Goal: Information Seeking & Learning: Find specific fact

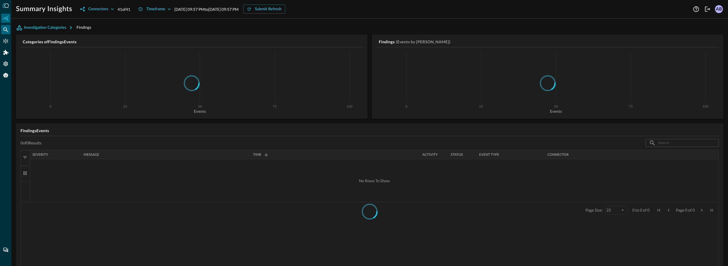
click at [6, 29] on icon "Federated Search" at bounding box center [6, 30] width 6 height 6
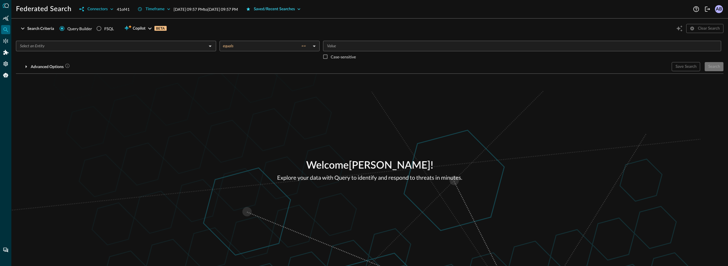
click at [294, 7] on div "Saved/Recent Searches" at bounding box center [274, 9] width 41 height 7
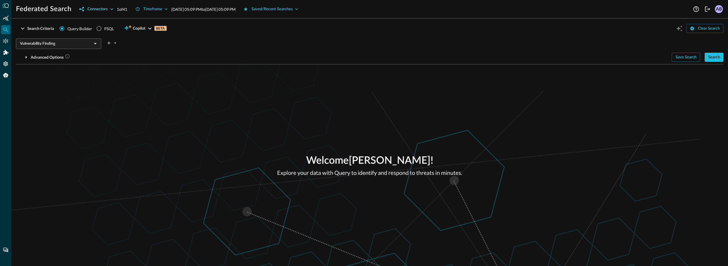
click at [114, 9] on icon "button" at bounding box center [112, 9] width 6 height 6
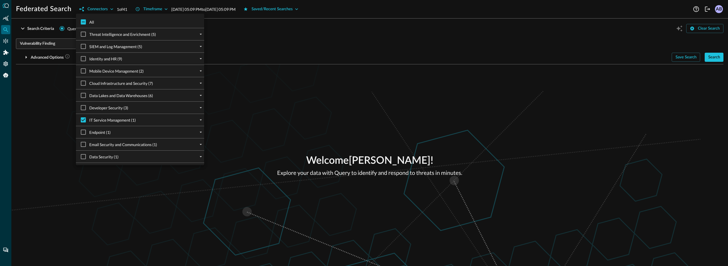
click at [197, 122] on div "IT Service Management (1)" at bounding box center [142, 120] width 124 height 12
click at [199, 120] on icon "expand" at bounding box center [200, 119] width 5 height 5
click at [248, 114] on div at bounding box center [364, 133] width 728 height 266
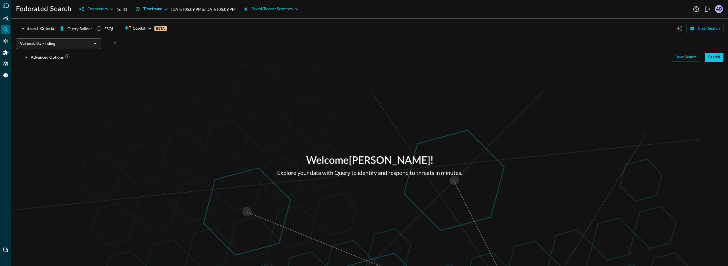
click at [169, 10] on icon "button" at bounding box center [166, 9] width 6 height 6
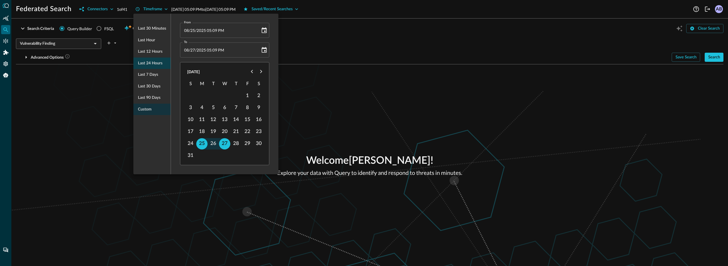
click at [155, 66] on span "Last 24 hours" at bounding box center [150, 63] width 24 height 7
type input "[DATE] 09:57 PM"
click at [251, 72] on icon "Previous month" at bounding box center [251, 71] width 7 height 7
click at [191, 156] on button "31" at bounding box center [190, 155] width 11 height 11
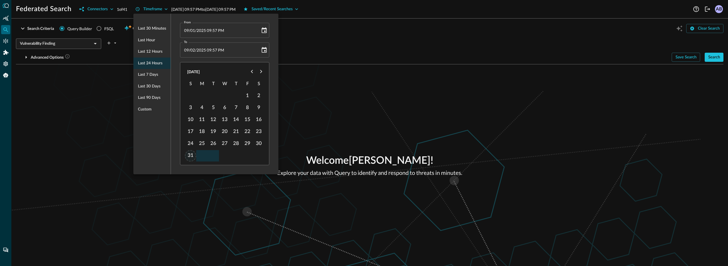
type input "[DATE] 09:57 PM"
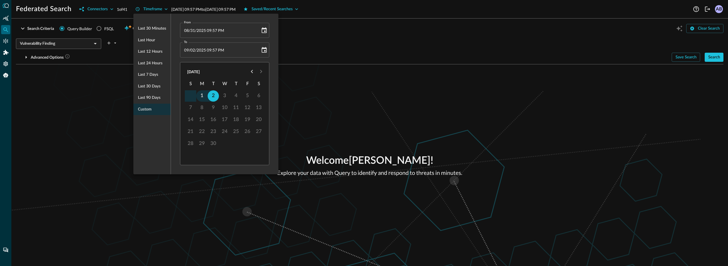
click at [291, 70] on div at bounding box center [364, 133] width 728 height 266
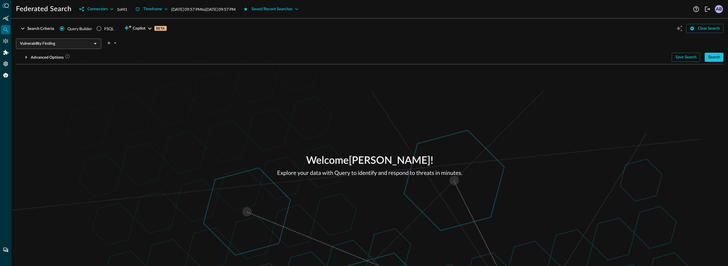
drag, startPoint x: 716, startPoint y: 54, endPoint x: 696, endPoint y: 50, distance: 21.1
click at [716, 54] on div "Search" at bounding box center [714, 57] width 12 height 7
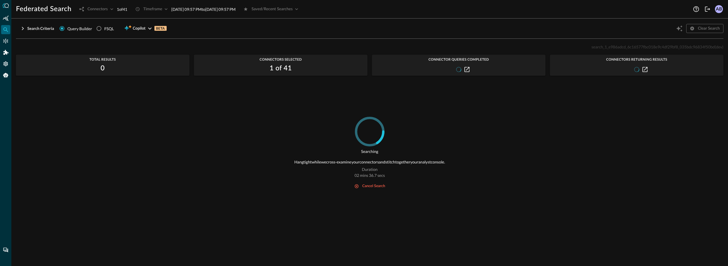
click at [599, 46] on span "search_1_e986adcd_6c16577fbc018e9c4df29bf8_035bdc96834f50bd" at bounding box center [652, 46] width 123 height 5
copy span "search_1_e986adcd_6c16577fbc018e9c4df29bf8_035bdc96834f50bd"
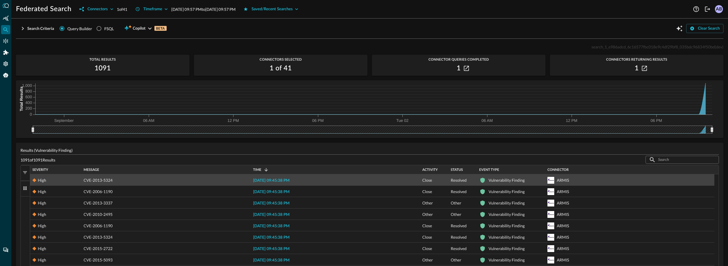
scroll to position [4, 0]
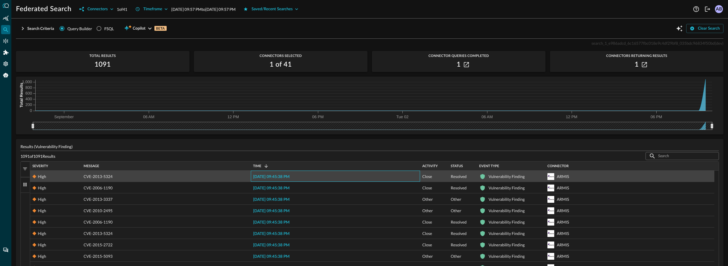
click at [276, 176] on span "[DATE] 09:45:38 PM" at bounding box center [271, 177] width 36 height 4
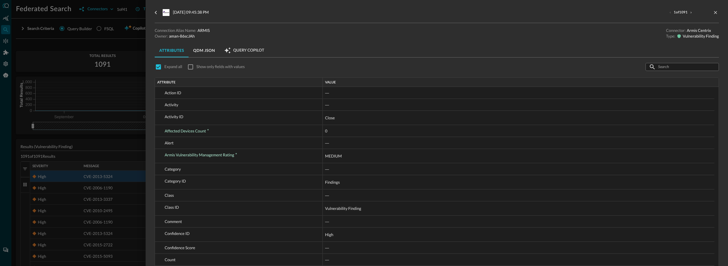
click at [134, 137] on div at bounding box center [364, 133] width 728 height 266
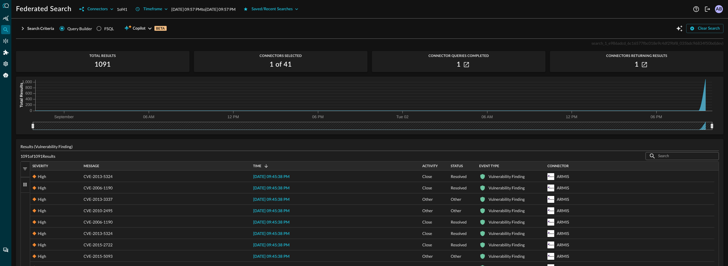
scroll to position [40, 0]
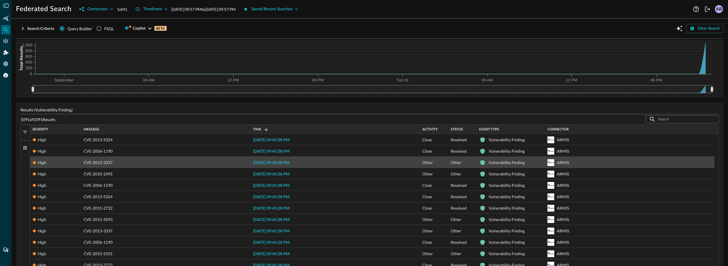
click at [271, 164] on span "[DATE] 09:45:38 PM" at bounding box center [271, 163] width 36 height 4
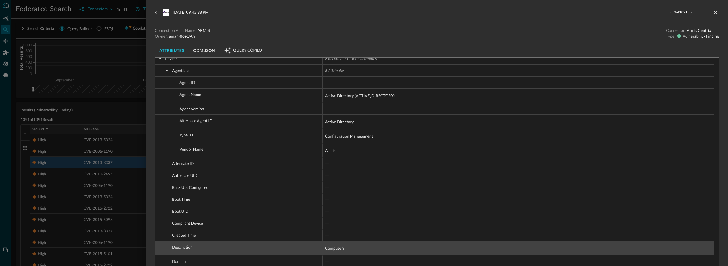
scroll to position [143, 0]
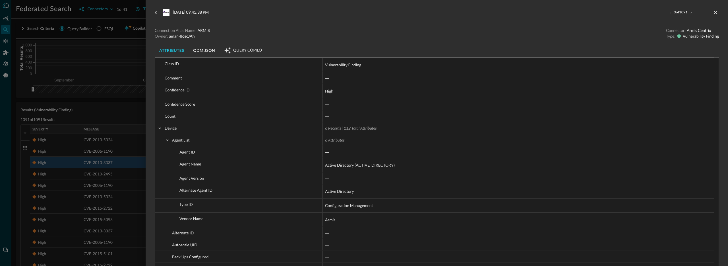
click at [205, 53] on button "QDM JSON" at bounding box center [203, 50] width 31 height 14
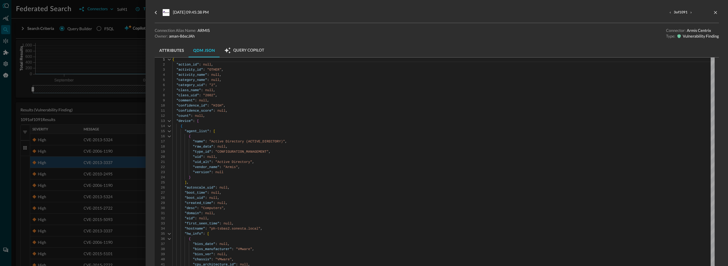
scroll to position [22, 0]
click at [139, 107] on div at bounding box center [364, 133] width 728 height 266
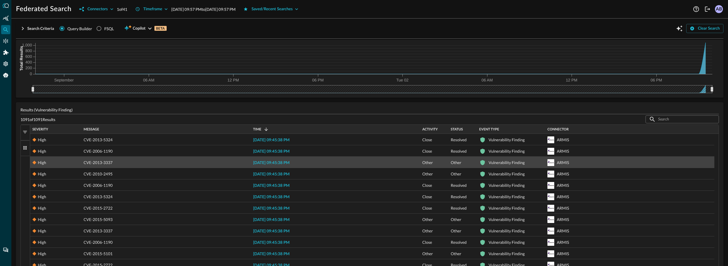
click at [277, 162] on span "[DATE] 09:45:38 PM" at bounding box center [271, 163] width 36 height 4
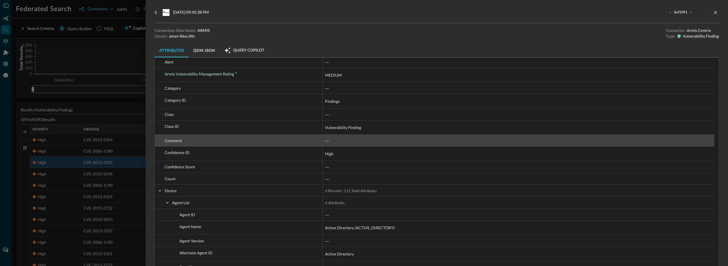
scroll to position [172, 0]
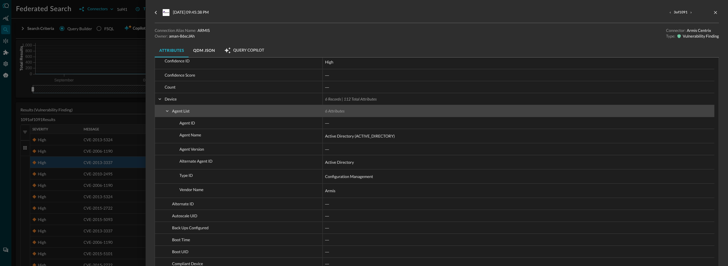
click at [166, 110] on span at bounding box center [167, 110] width 5 height 5
checkbox input "false"
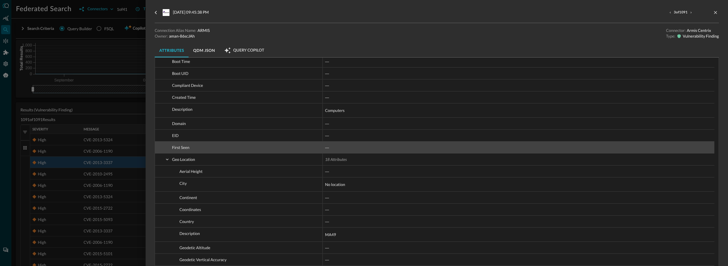
scroll to position [277, 0]
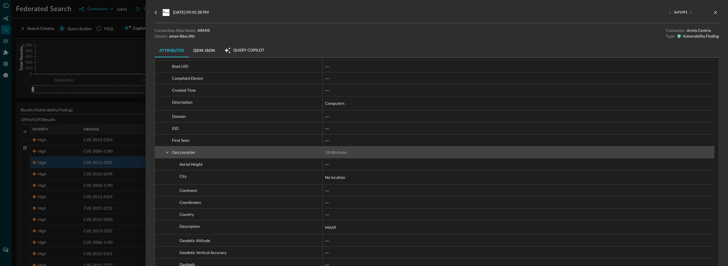
click at [168, 152] on span at bounding box center [167, 152] width 5 height 5
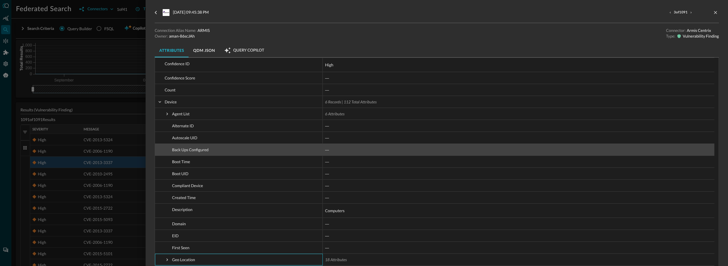
scroll to position [129, 0]
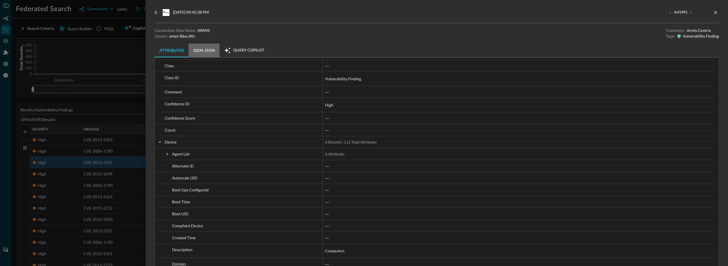
click at [211, 52] on button "QDM JSON" at bounding box center [203, 50] width 31 height 14
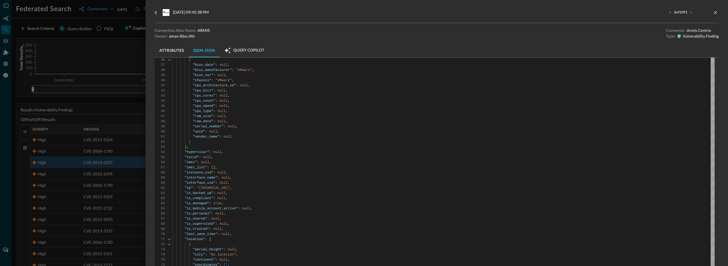
scroll to position [265, 0]
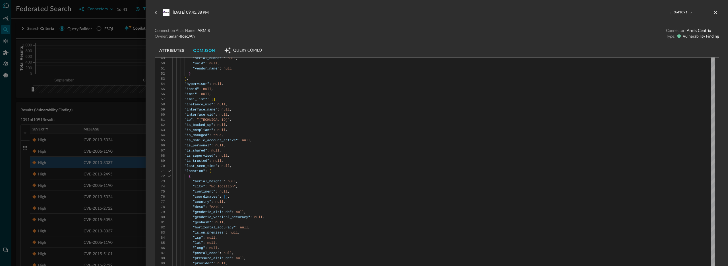
type textarea ""ip": "[TECHNICAL_ID]", "is_backed_up": null, "is_compliant": null, "is_managed…"
drag, startPoint x: 228, startPoint y: 130, endPoint x: 172, endPoint y: 130, distance: 56.0
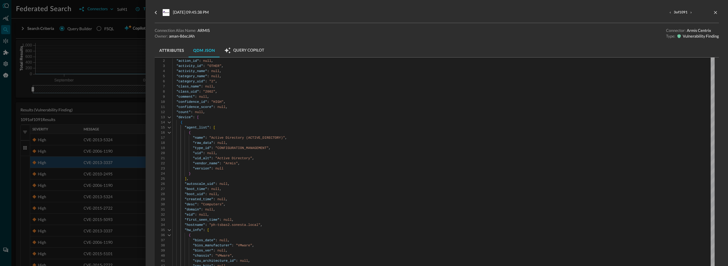
scroll to position [0, 0]
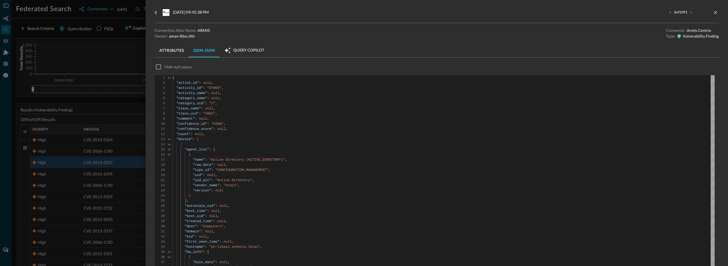
click at [177, 53] on button "Attributes" at bounding box center [172, 50] width 34 height 14
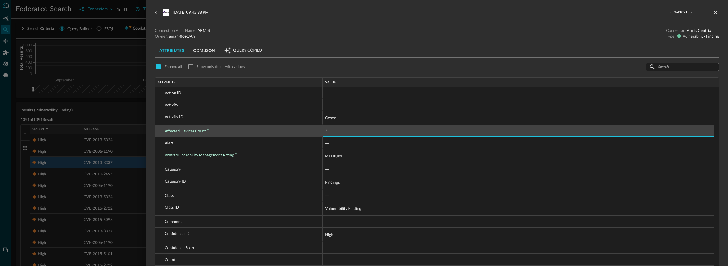
drag, startPoint x: 337, startPoint y: 131, endPoint x: 301, endPoint y: 134, distance: 36.2
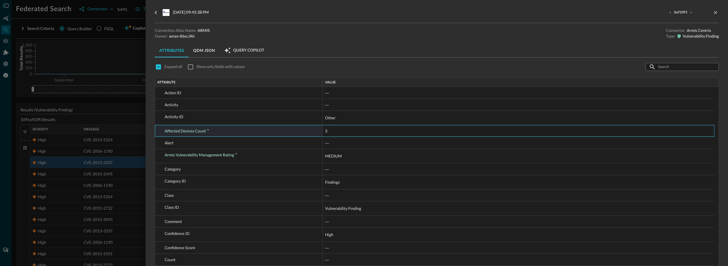
click at [207, 51] on button "QDM JSON" at bounding box center [203, 50] width 31 height 14
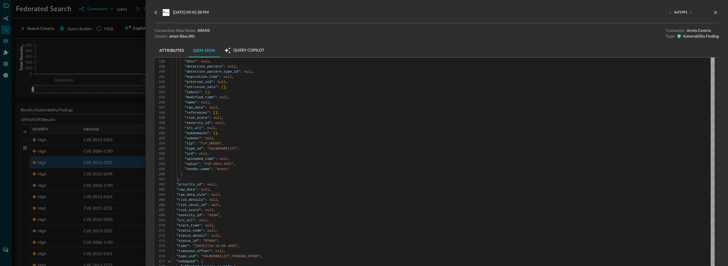
scroll to position [1740, 0]
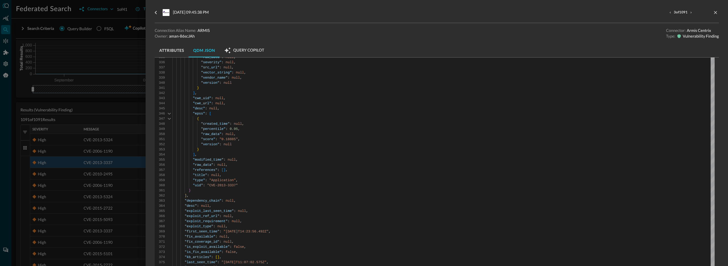
type textarea ""percentile": 0.95, "raw_data": null, "score": "0.18885", "version": null } ], …"
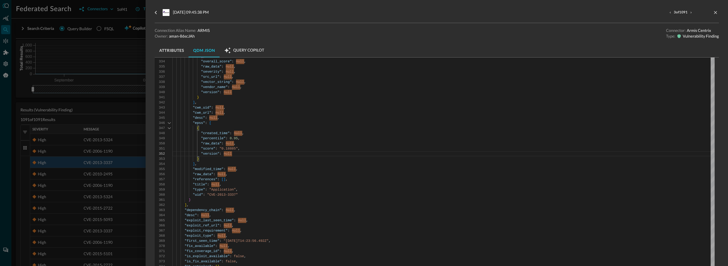
type textarea "a"
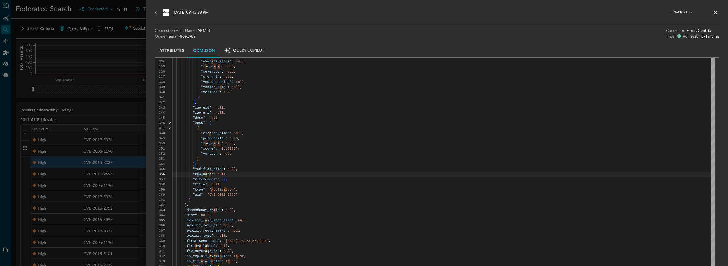
scroll to position [77, 0]
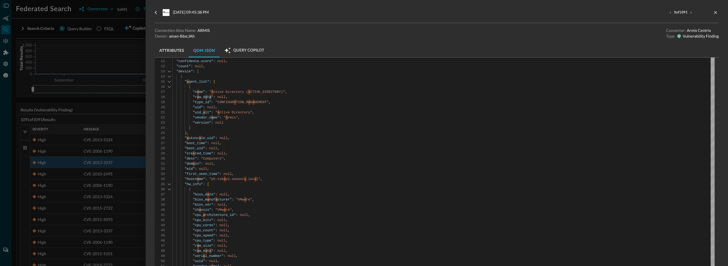
type textarea ""src_url": null, "start_time": null, "status_code": null, "status_detail": null…"
type textarea "affected"
click at [140, 114] on div at bounding box center [364, 133] width 728 height 266
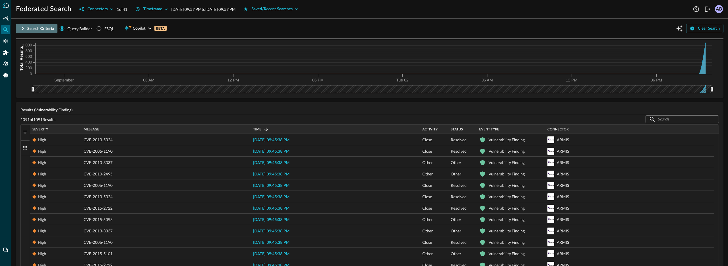
click at [23, 31] on icon "button" at bounding box center [22, 28] width 7 height 7
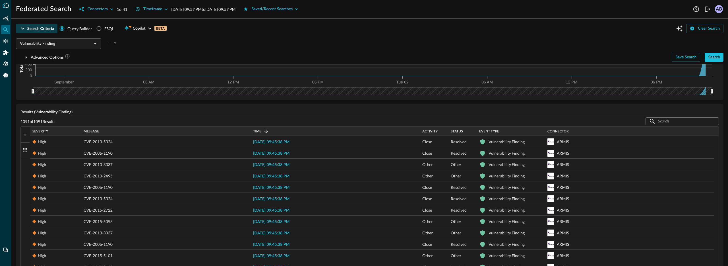
scroll to position [66, 0]
click at [95, 44] on icon "Open" at bounding box center [95, 43] width 3 height 1
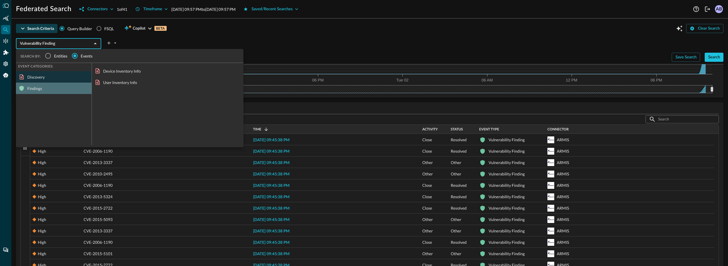
click at [47, 87] on div "Findings" at bounding box center [54, 87] width 76 height 11
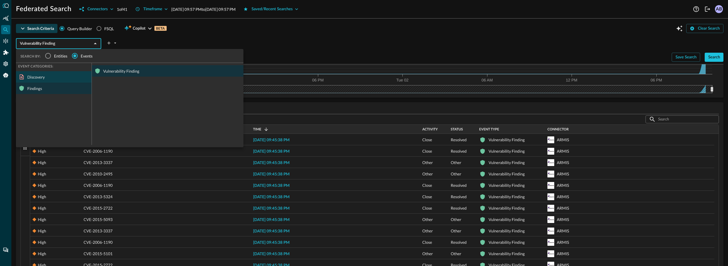
click at [48, 79] on div "Discovery" at bounding box center [54, 76] width 76 height 11
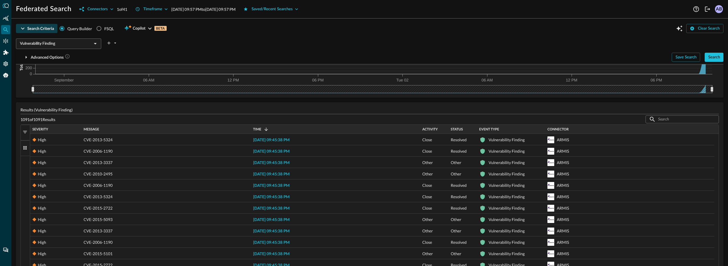
click at [300, 45] on div "Vulnerability Finding ​" at bounding box center [369, 42] width 707 height 12
click at [94, 44] on icon "Open" at bounding box center [95, 43] width 7 height 7
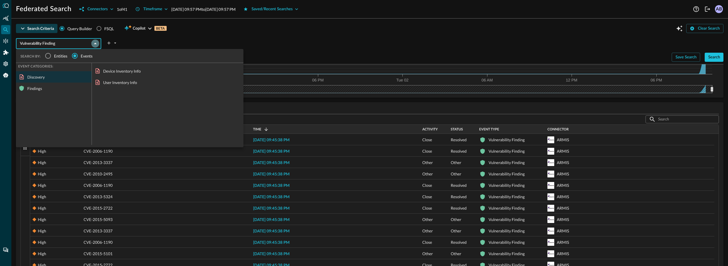
click at [94, 44] on icon "Close" at bounding box center [95, 43] width 7 height 7
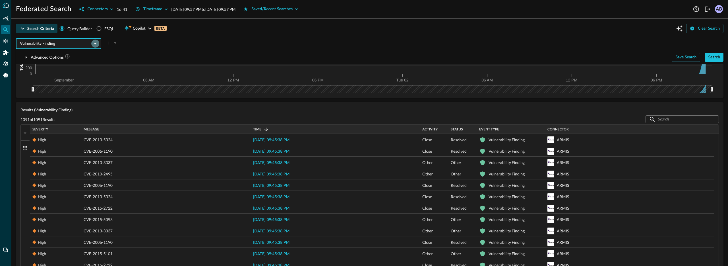
click at [92, 45] on icon "Open" at bounding box center [95, 43] width 7 height 7
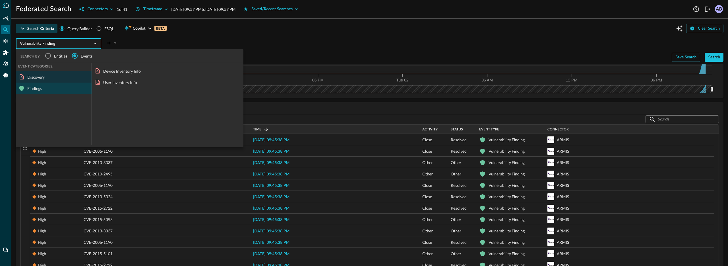
click at [34, 87] on div "Findings" at bounding box center [54, 87] width 76 height 11
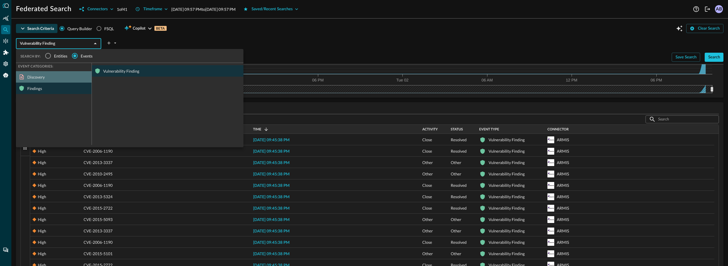
click at [36, 76] on div "Discovery" at bounding box center [54, 76] width 76 height 11
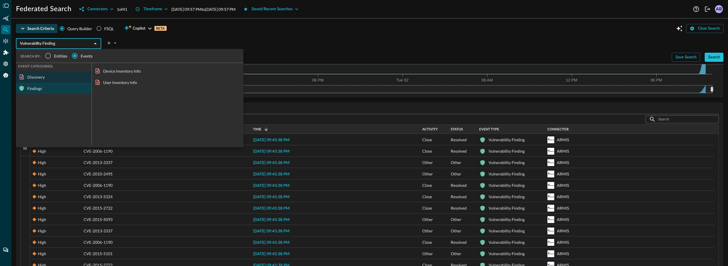
click at [38, 86] on div "Findings" at bounding box center [54, 87] width 76 height 11
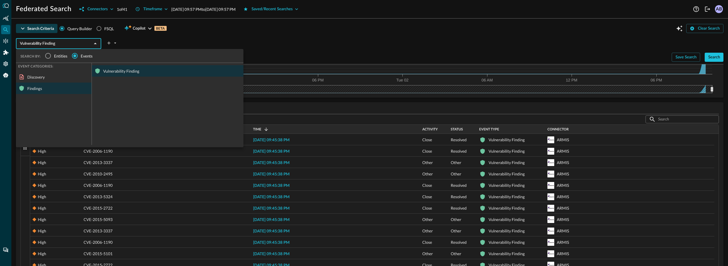
click at [38, 81] on div "Discovery" at bounding box center [54, 76] width 76 height 11
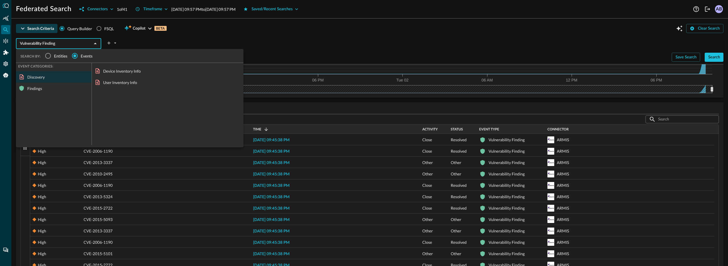
click at [268, 106] on div "Results (Vulnerability Finding) 1091 of 1091 Results ​ ​ 1 to 25 of 1,091. Page…" at bounding box center [369, 270] width 707 height 337
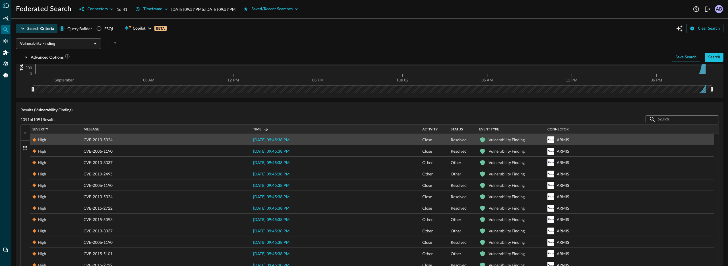
click at [92, 140] on span "CVE-2013-5324" at bounding box center [98, 139] width 29 height 11
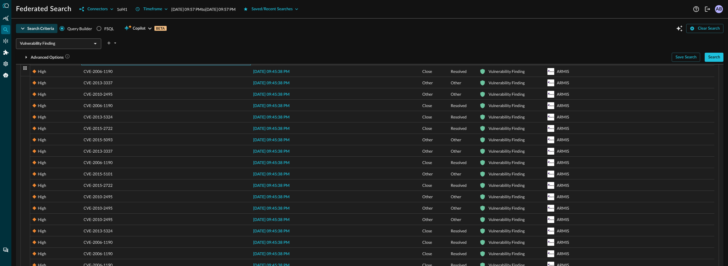
scroll to position [75, 0]
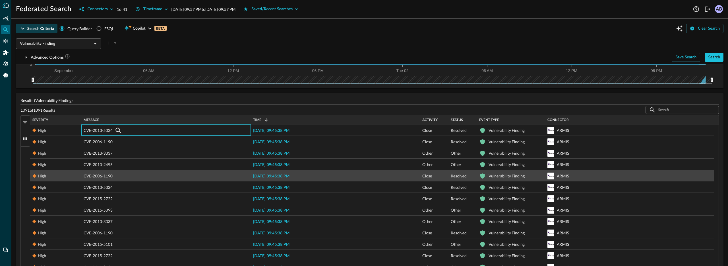
click at [114, 177] on div "CVE-2006-1190" at bounding box center [166, 175] width 165 height 11
click at [114, 177] on button "button" at bounding box center [118, 175] width 9 height 9
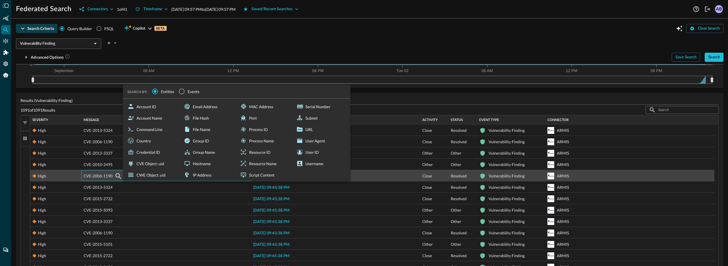
click at [106, 175] on span "CVE-2006-1190" at bounding box center [98, 175] width 29 height 11
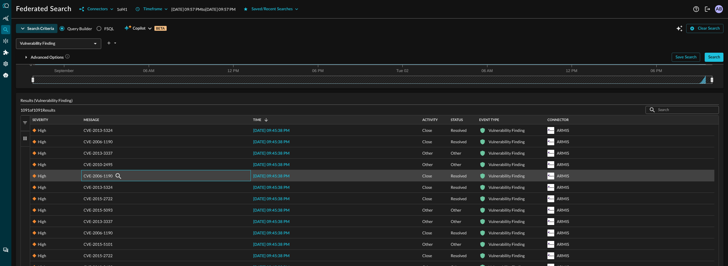
click at [106, 175] on span "CVE-2006-1190" at bounding box center [98, 175] width 29 height 11
drag, startPoint x: 112, startPoint y: 178, endPoint x: 89, endPoint y: 176, distance: 23.1
click at [89, 176] on span "CVE-2006-1190" at bounding box center [98, 175] width 29 height 11
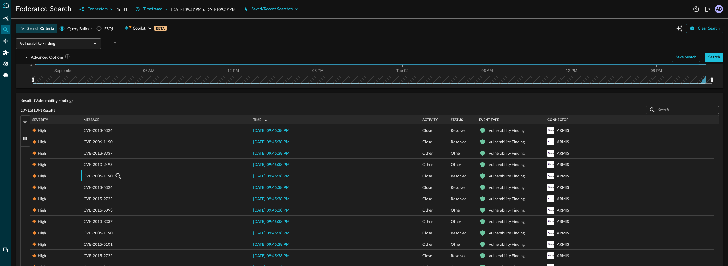
click at [234, 107] on div "1091 of 1091 Results ​ ​" at bounding box center [369, 110] width 698 height 8
click at [239, 95] on div "Results (Vulnerability Finding) 1091 of 1091 Results ​ ​ 1 to 25 of 1,091. Page…" at bounding box center [369, 261] width 707 height 337
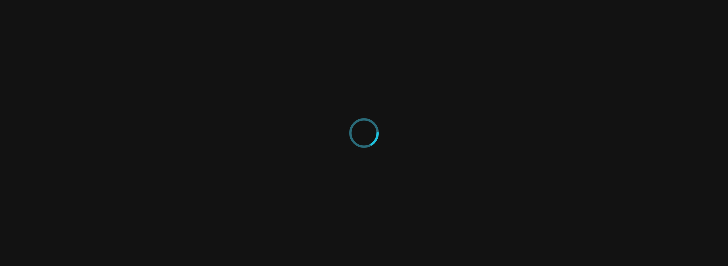
click at [454, 50] on div at bounding box center [364, 133] width 728 height 266
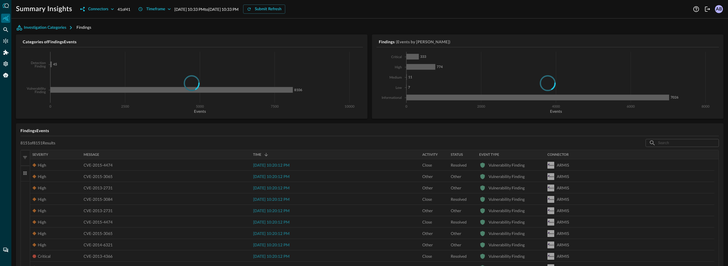
click at [305, 108] on div at bounding box center [191, 83] width 342 height 62
click at [9, 30] on div "Federated Search" at bounding box center [5, 29] width 9 height 9
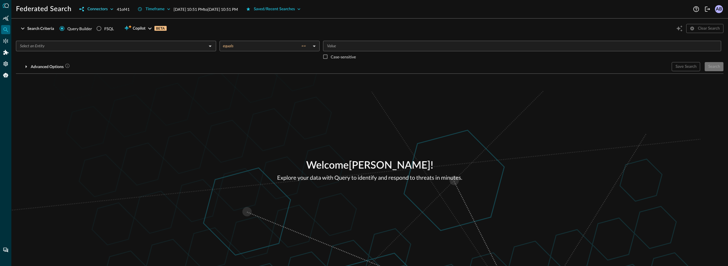
click at [99, 9] on div "Connectors" at bounding box center [97, 9] width 20 height 7
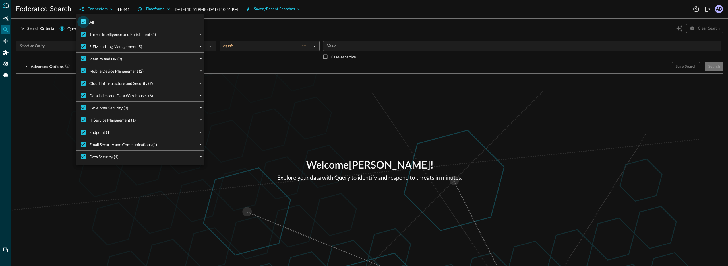
click at [89, 19] on input "All" at bounding box center [83, 22] width 12 height 12
checkbox input "false"
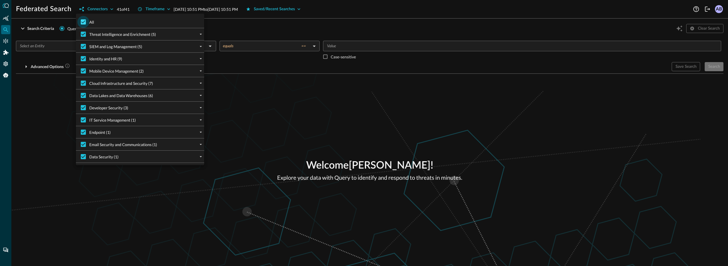
checkbox input "false"
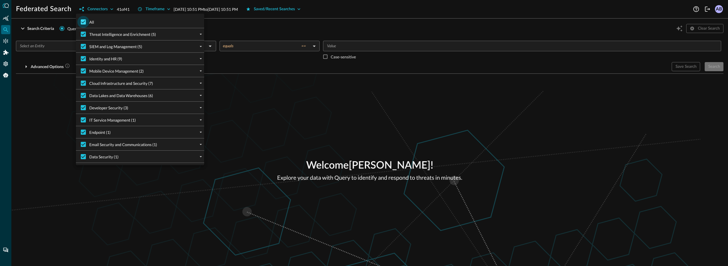
checkbox input "false"
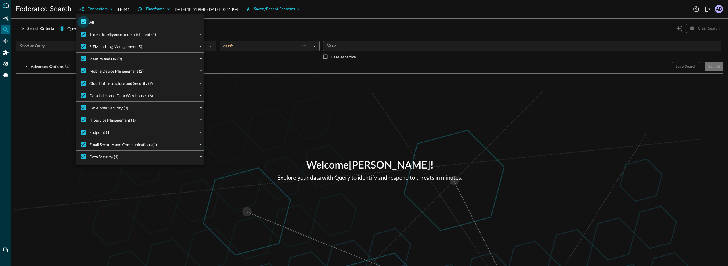
checkbox input "false"
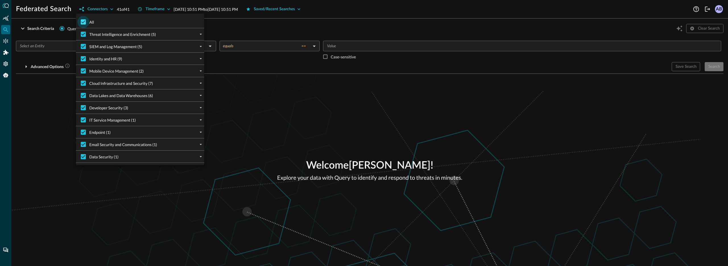
checkbox input "false"
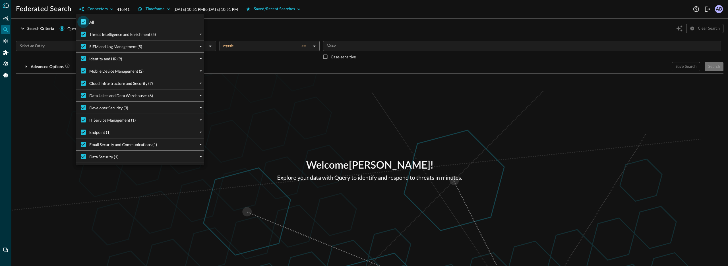
checkbox input "false"
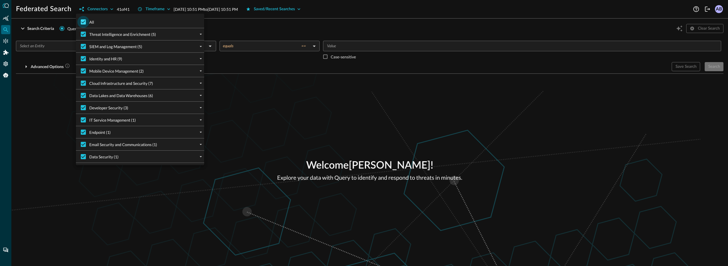
checkbox input "false"
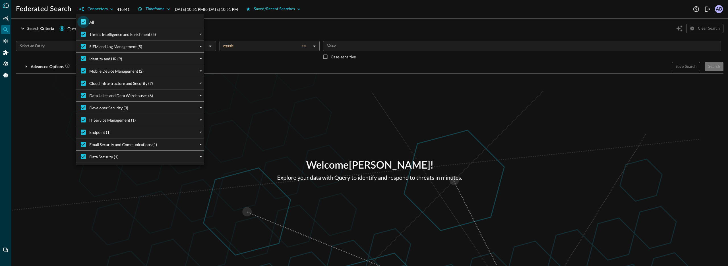
checkbox input "false"
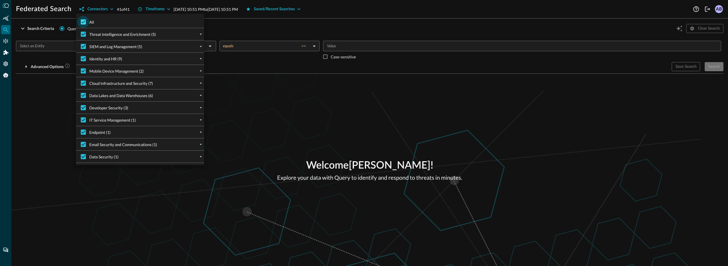
checkbox input "false"
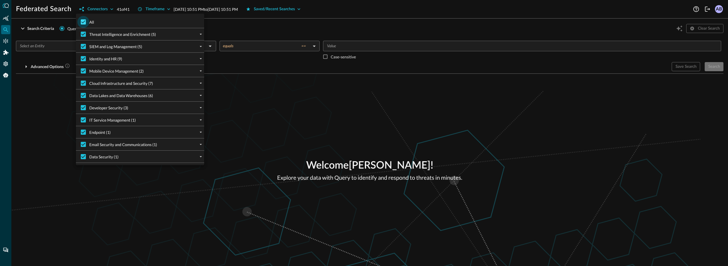
checkbox input "false"
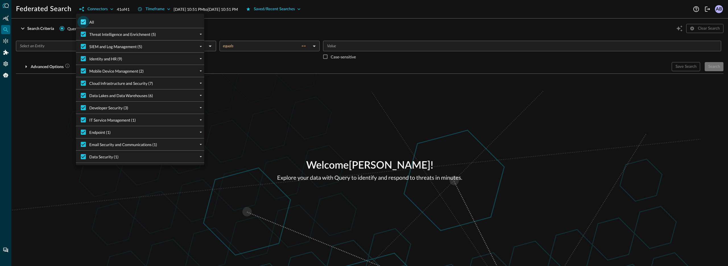
checkbox input "false"
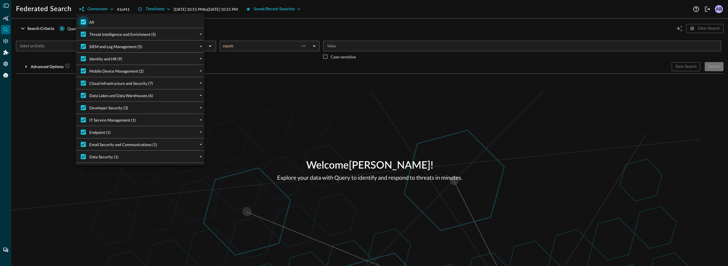
checkbox input "false"
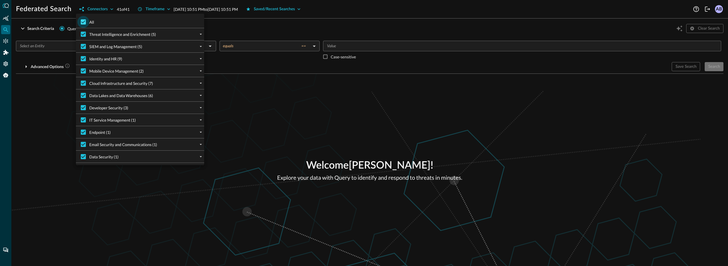
checkbox input "false"
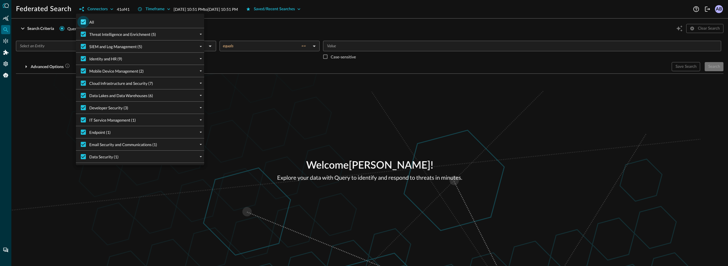
checkbox input "false"
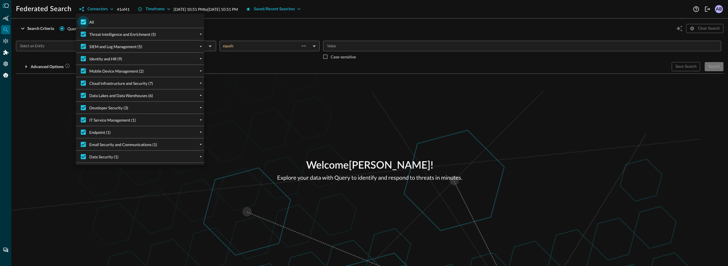
checkbox input "false"
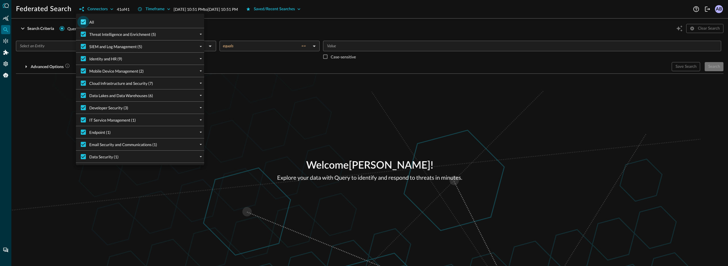
checkbox input "false"
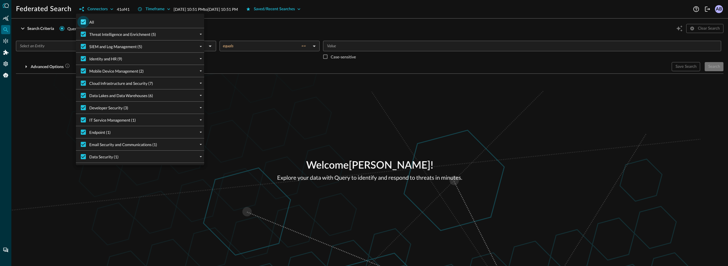
checkbox input "false"
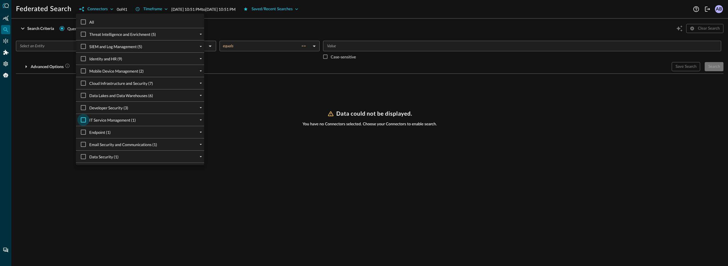
click at [84, 121] on input "IT Service Management (1)" at bounding box center [83, 120] width 12 height 12
checkbox input "true"
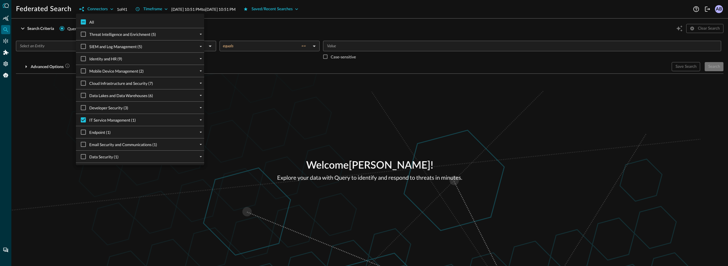
click at [41, 121] on div at bounding box center [364, 133] width 728 height 266
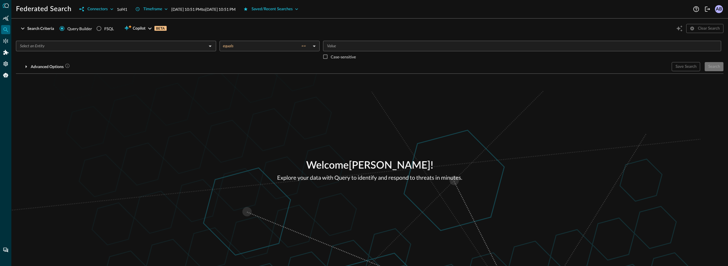
click at [91, 46] on input "text" at bounding box center [111, 45] width 187 height 7
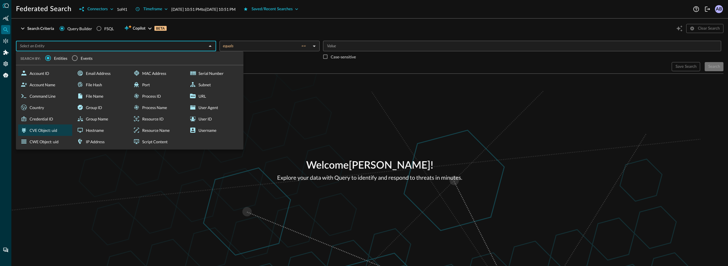
click at [42, 131] on div "CVE Object: uid" at bounding box center [45, 129] width 54 height 11
type input "CVE Object: uid"
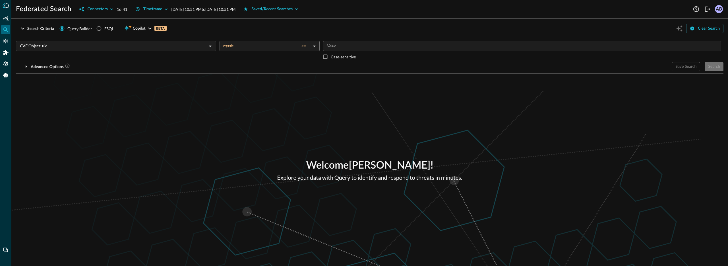
click at [57, 49] on input "CVE Object: uid" at bounding box center [111, 45] width 187 height 7
click at [90, 166] on div "Welcome Aman Bhardwaj ! Explore your data with Query to identify and respond to…" at bounding box center [369, 170] width 716 height 192
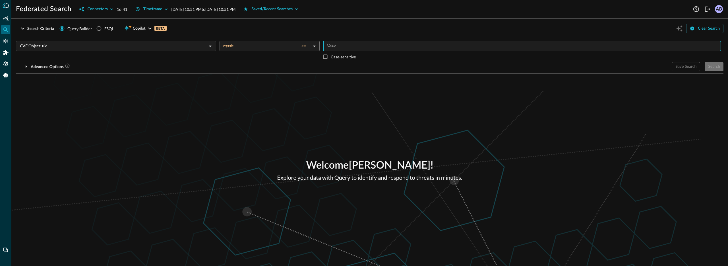
click at [352, 45] on input "Value" at bounding box center [522, 45] width 394 height 7
type input "CVE-2013-5324"
click at [167, 10] on icon "button" at bounding box center [166, 9] width 6 height 6
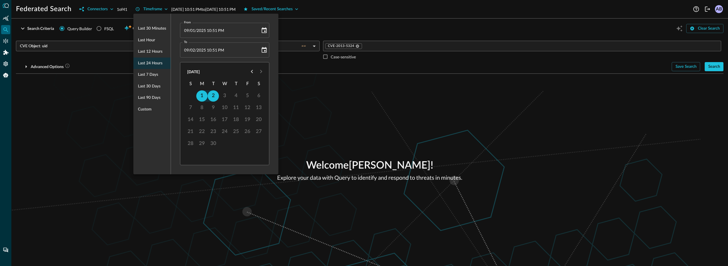
click at [318, 72] on div at bounding box center [364, 133] width 728 height 266
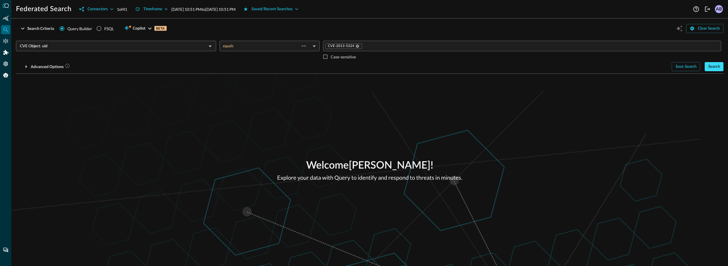
click at [708, 63] on div "Search" at bounding box center [714, 66] width 12 height 7
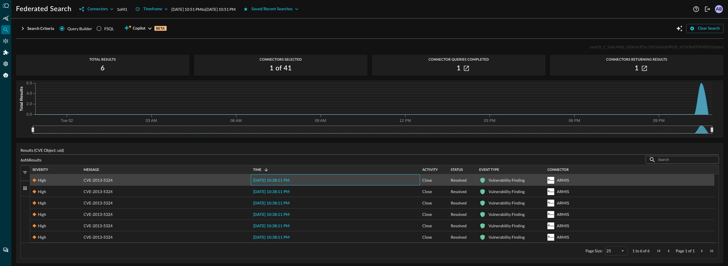
click at [274, 179] on span "2025-09-02 10:38:11 PM" at bounding box center [271, 180] width 36 height 4
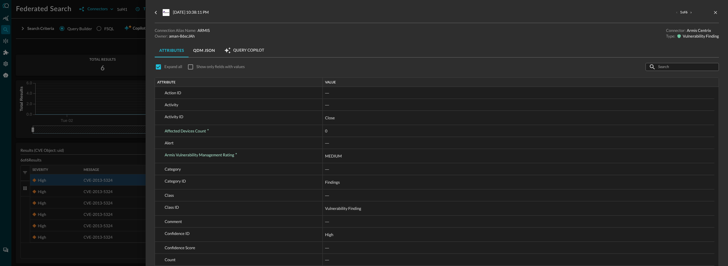
click at [130, 182] on div at bounding box center [364, 133] width 728 height 266
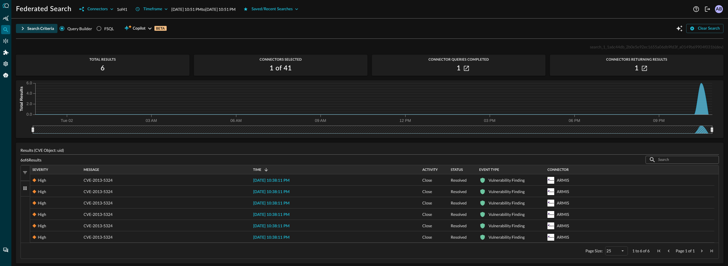
click at [39, 29] on div "Search Criteria" at bounding box center [40, 28] width 27 height 7
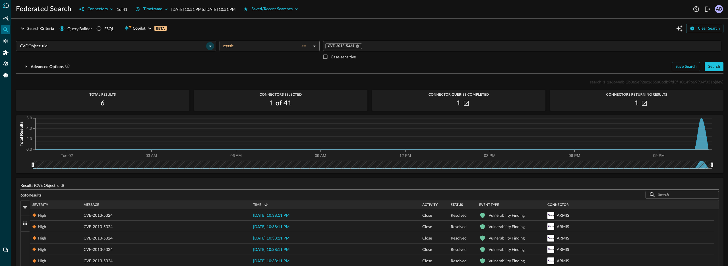
click at [208, 47] on icon "Open" at bounding box center [210, 46] width 7 height 7
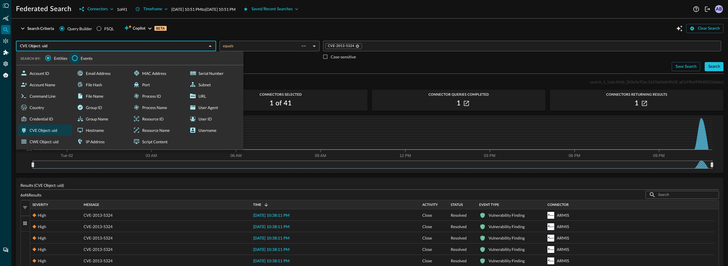
click at [77, 57] on input "Events" at bounding box center [75, 58] width 12 height 12
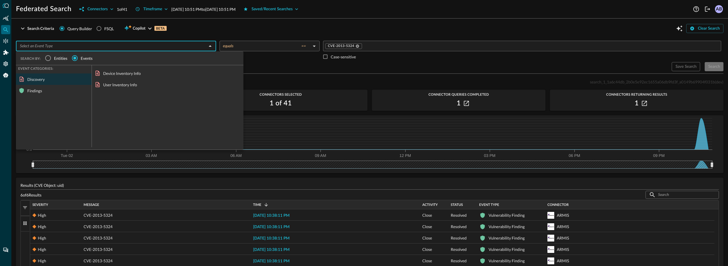
click at [67, 48] on input "text" at bounding box center [111, 45] width 187 height 7
click at [116, 74] on div "Device Inventory Info" at bounding box center [168, 72] width 152 height 11
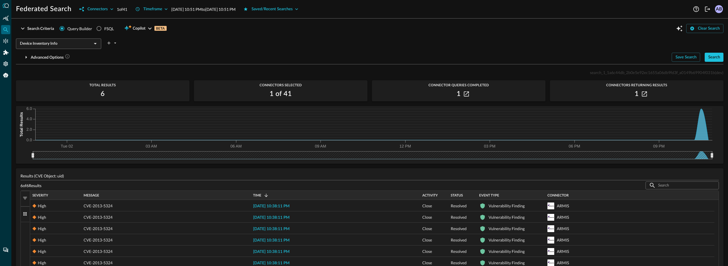
click at [716, 59] on button "Search" at bounding box center [713, 57] width 19 height 9
